Goal: Find contact information: Find contact information

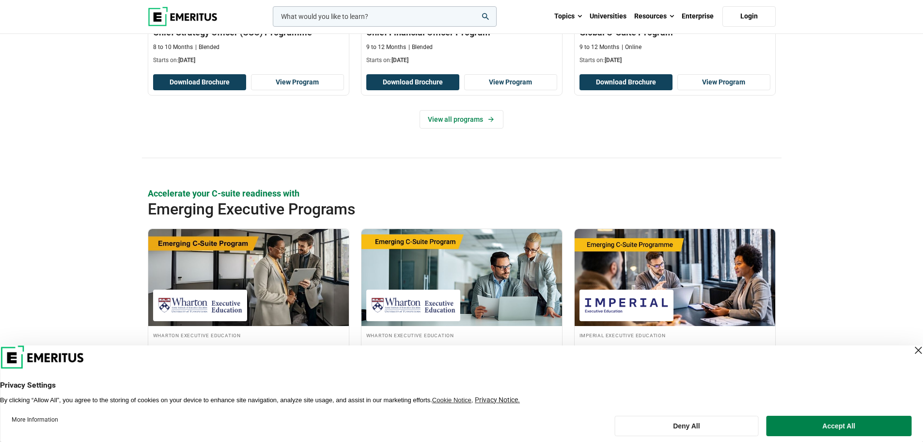
scroll to position [582, 0]
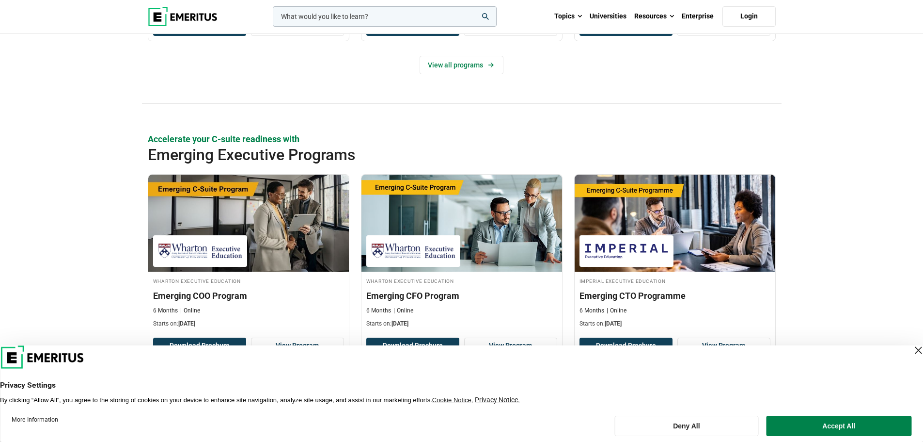
click at [912, 350] on div "Close Layer" at bounding box center [919, 350] width 14 height 14
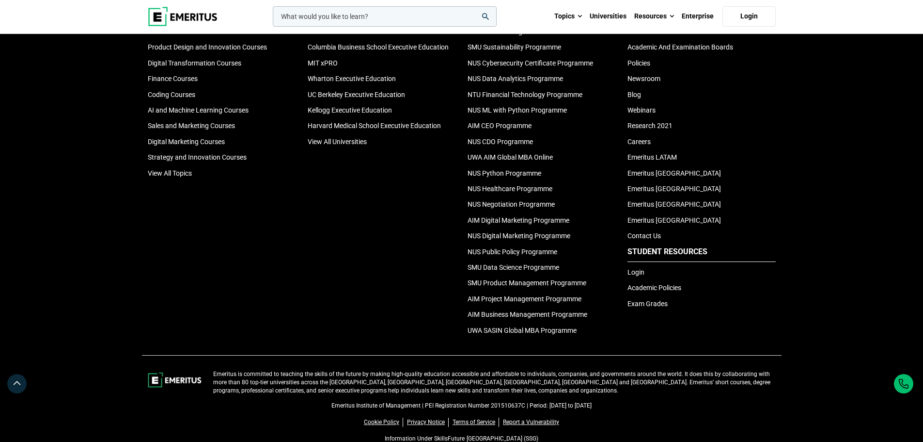
scroll to position [3124, 0]
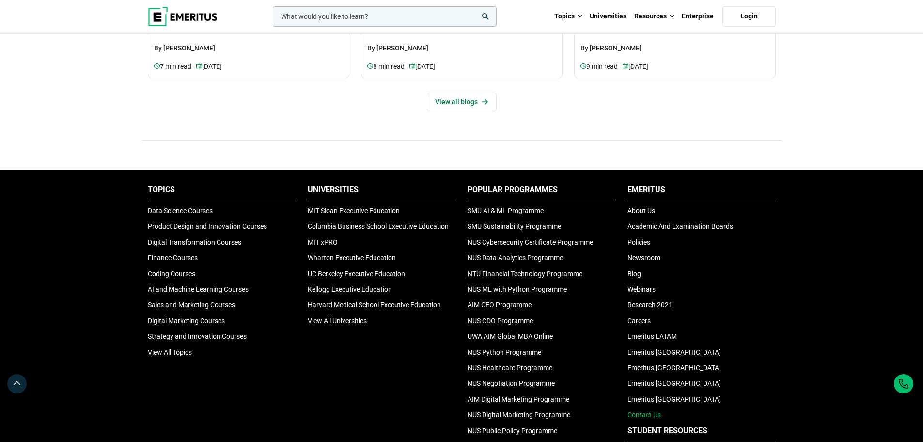
click at [643, 413] on link "Contact Us" at bounding box center [644, 415] width 33 height 8
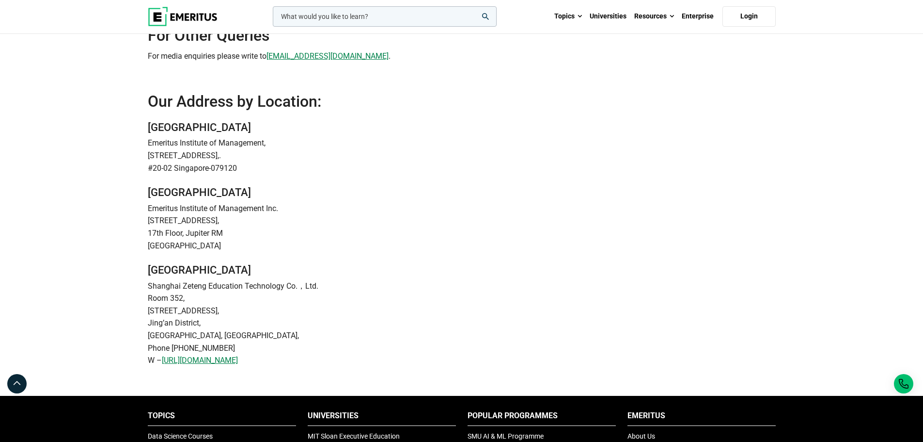
scroll to position [242, 0]
drag, startPoint x: 222, startPoint y: 238, endPoint x: 228, endPoint y: 237, distance: 6.5
click at [222, 238] on p "17th Floor, Jupiter RM" at bounding box center [462, 232] width 628 height 13
drag, startPoint x: 228, startPoint y: 237, endPoint x: 117, endPoint y: 195, distance: 118.1
click at [117, 195] on div "Contact Us Emeritus Programs For questions on Emeritus programs, please write t…" at bounding box center [461, 93] width 923 height 603
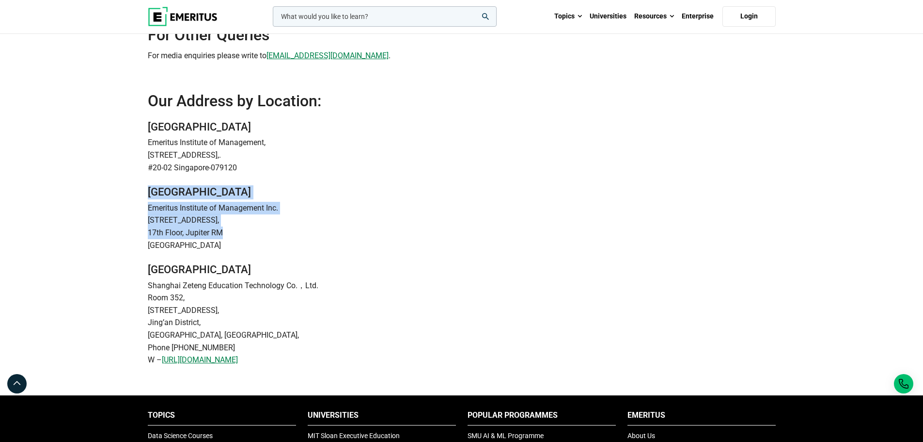
drag, startPoint x: 329, startPoint y: 200, endPoint x: 345, endPoint y: 199, distance: 15.5
click at [345, 199] on address "United states Emeritus Institute of Management Inc. [STREET_ADDRESS]" at bounding box center [462, 218] width 628 height 66
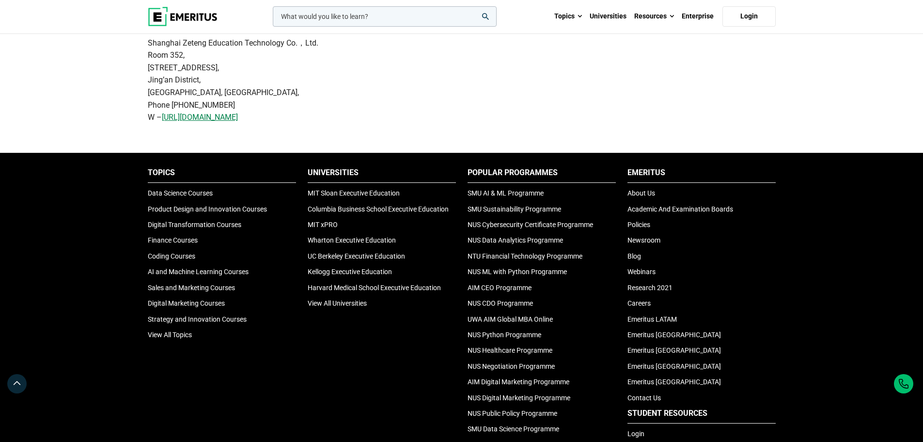
scroll to position [710, 0]
